Goal: Check status: Check status

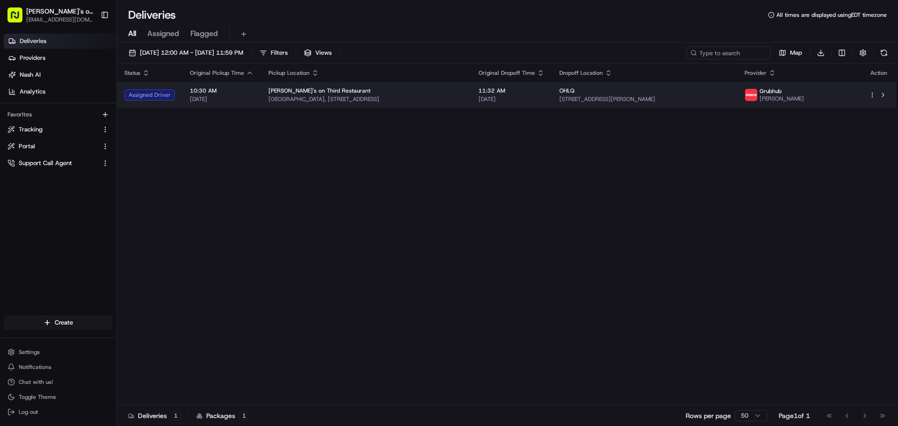
click at [261, 101] on td "Lexi's on [GEOGRAPHIC_DATA], [STREET_ADDRESS]" at bounding box center [366, 94] width 210 height 25
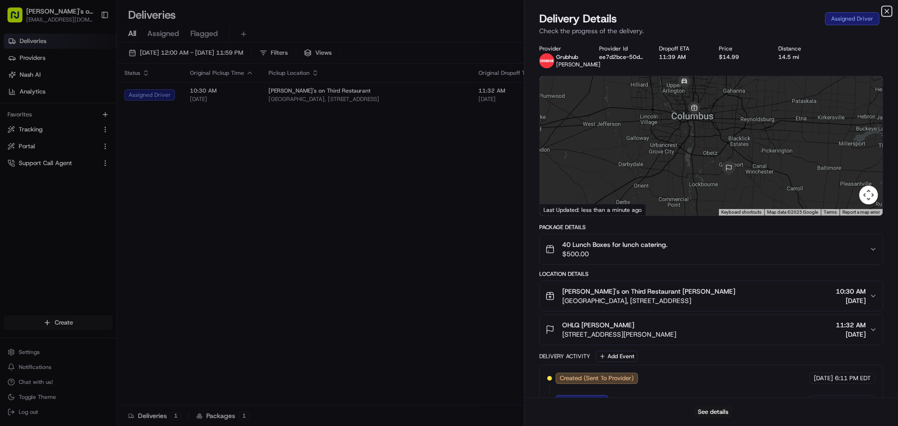
click at [884, 9] on icon "button" at bounding box center [886, 10] width 7 height 7
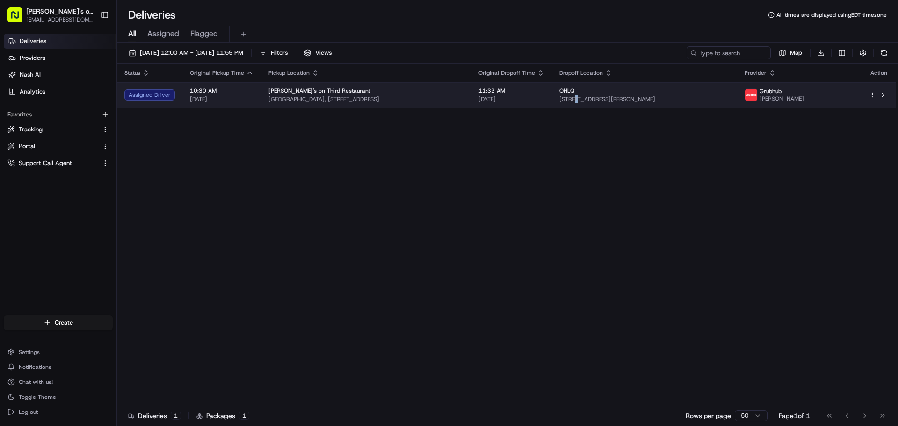
click at [634, 99] on span "[STREET_ADDRESS][PERSON_NAME]" at bounding box center [644, 98] width 170 height 7
click at [675, 87] on div "OHLQ" at bounding box center [644, 90] width 170 height 7
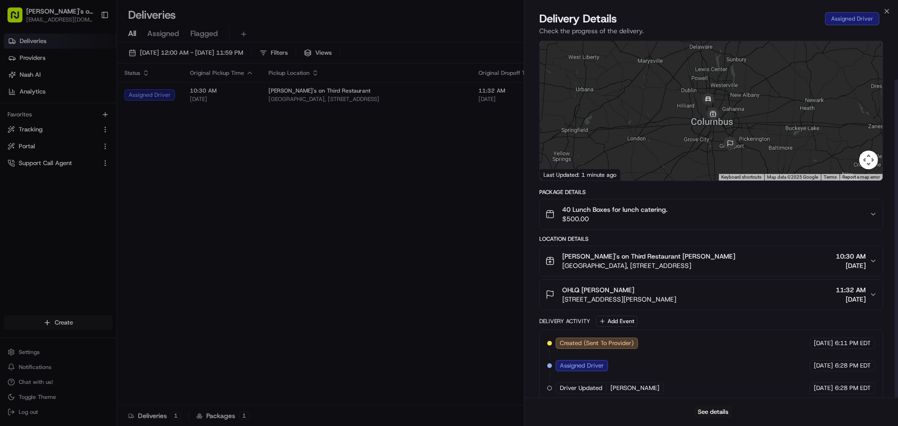
scroll to position [45, 0]
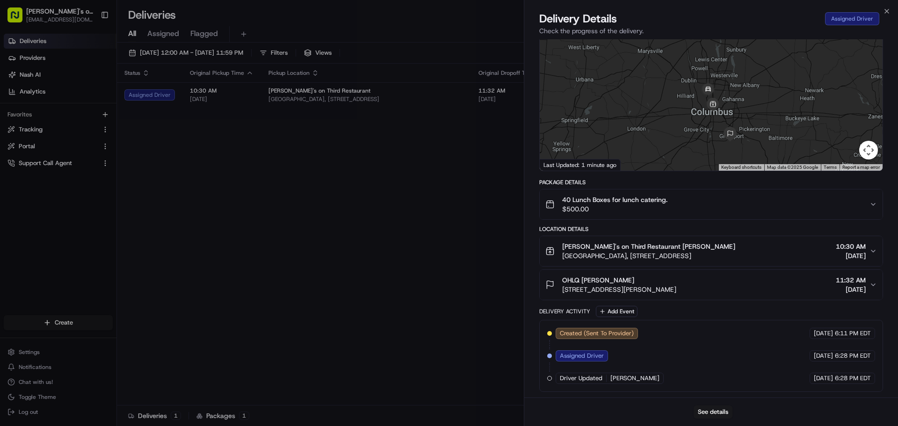
click at [716, 405] on div "See details" at bounding box center [711, 411] width 374 height 29
click at [716, 410] on button "See details" at bounding box center [712, 411] width 39 height 13
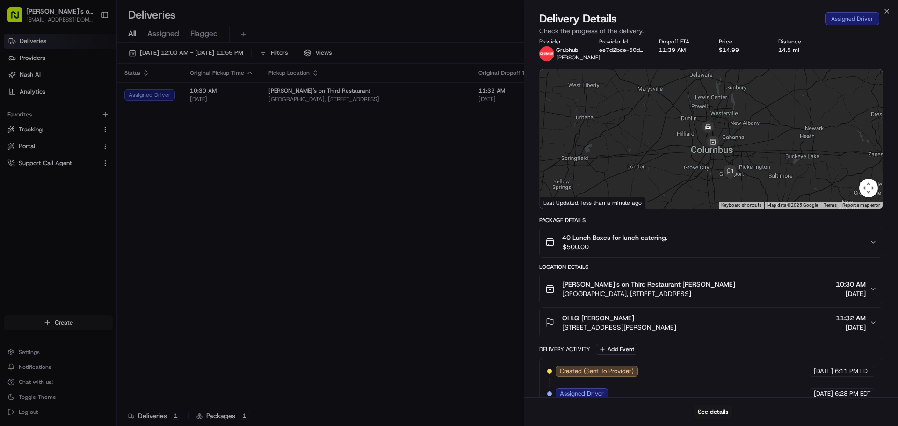
scroll to position [0, 0]
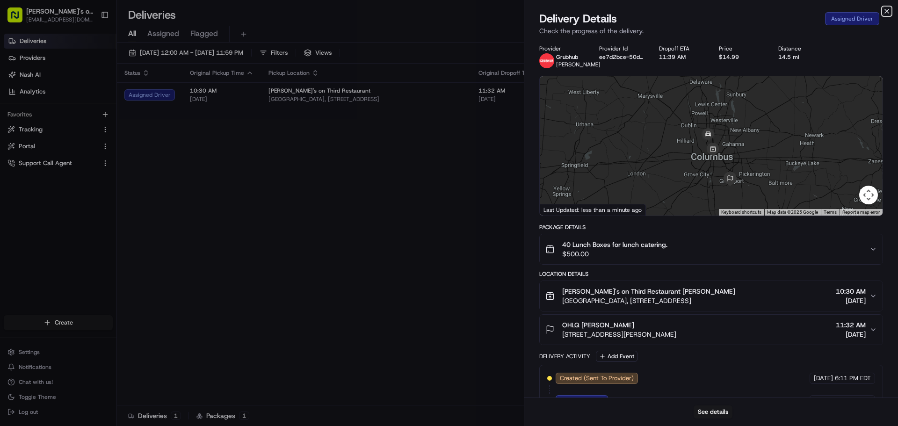
click at [889, 11] on icon "button" at bounding box center [886, 10] width 7 height 7
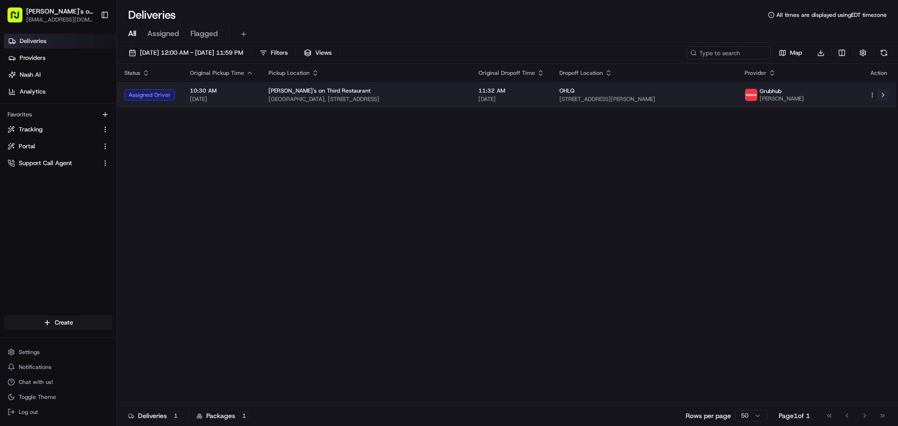
click at [884, 89] on button at bounding box center [882, 94] width 11 height 11
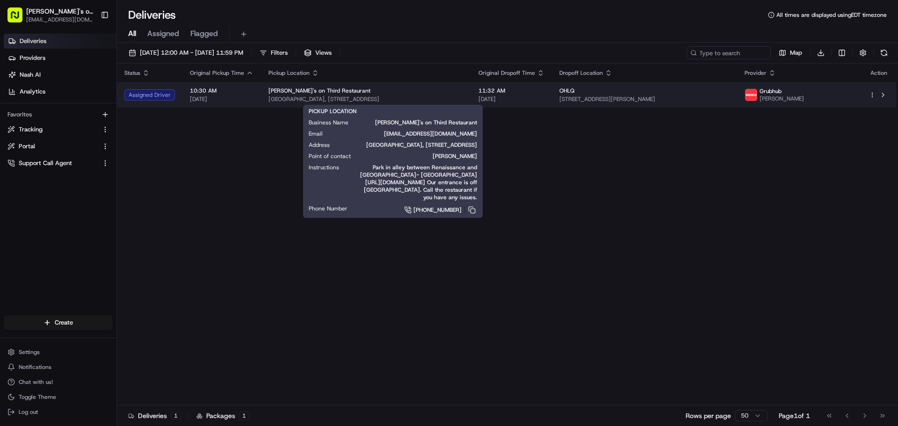
click at [270, 89] on span "[PERSON_NAME]'s on Third Restaurant" at bounding box center [319, 90] width 102 height 7
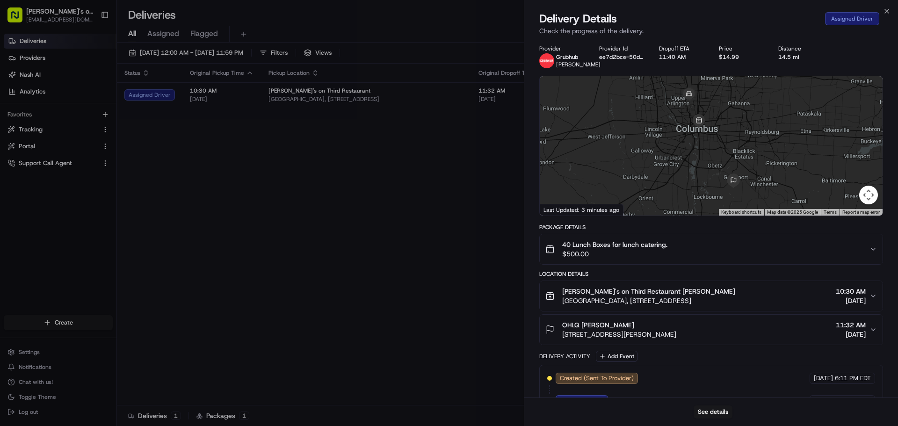
scroll to position [45, 0]
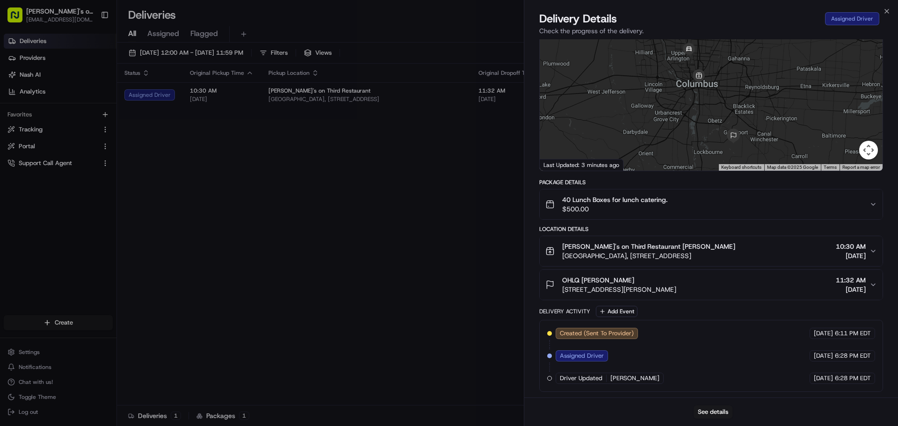
click at [840, 378] on span "6:28 PM EDT" at bounding box center [852, 378] width 36 height 8
click at [842, 21] on div "Assigned Driver" at bounding box center [852, 18] width 54 height 13
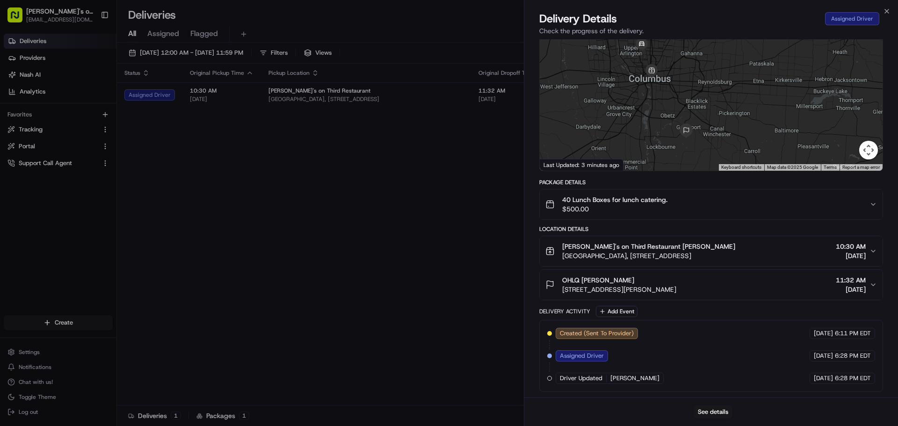
click at [870, 151] on button "Map camera controls" at bounding box center [868, 150] width 19 height 19
